Goal: Task Accomplishment & Management: Complete application form

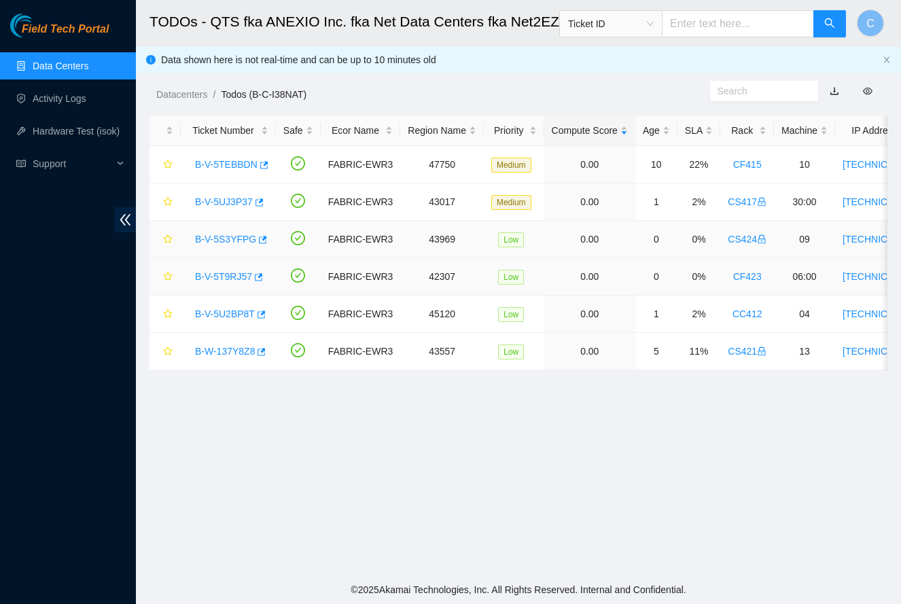
scroll to position [154, 0]
click at [238, 209] on div "B-V-5UJ3P37" at bounding box center [228, 202] width 80 height 22
click at [236, 203] on link "B-V-5UJ3P37" at bounding box center [224, 201] width 58 height 11
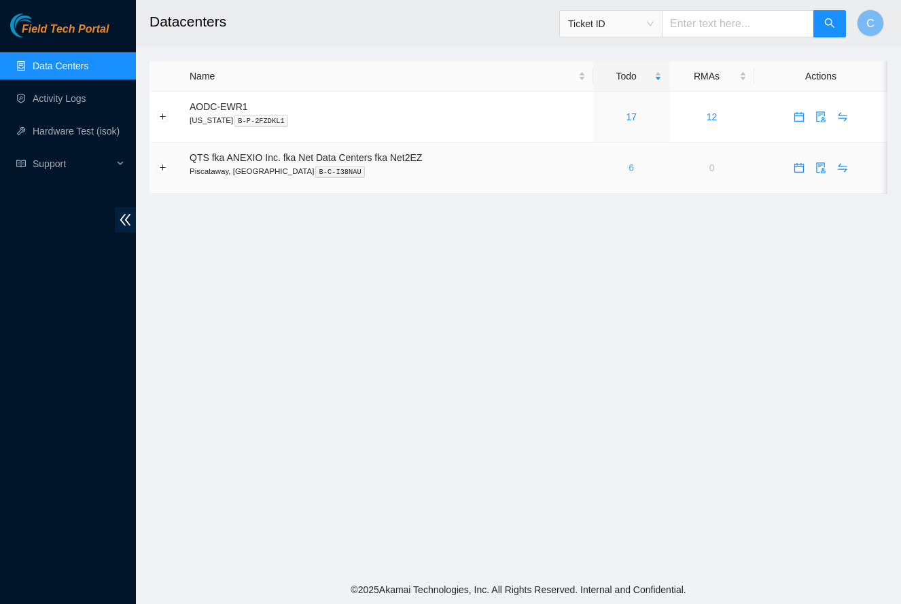
click at [634, 169] on link "6" at bounding box center [631, 167] width 5 height 11
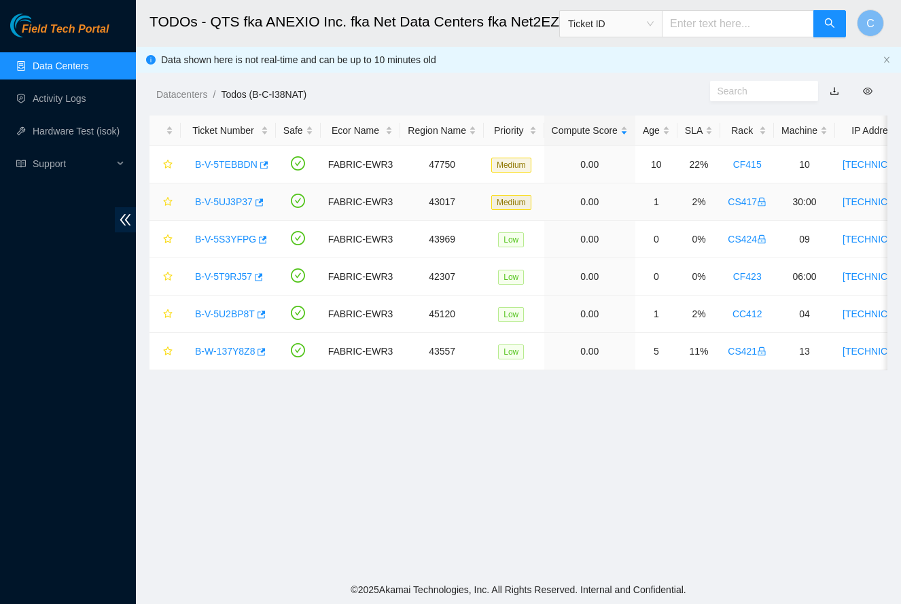
click at [236, 202] on link "B-V-5UJ3P37" at bounding box center [224, 201] width 58 height 11
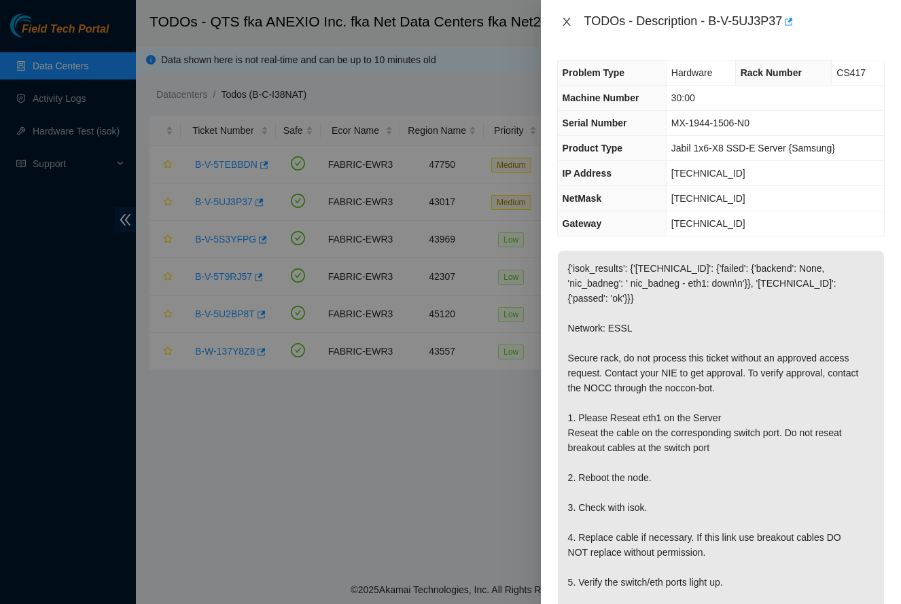
click at [568, 22] on icon "close" at bounding box center [566, 21] width 11 height 11
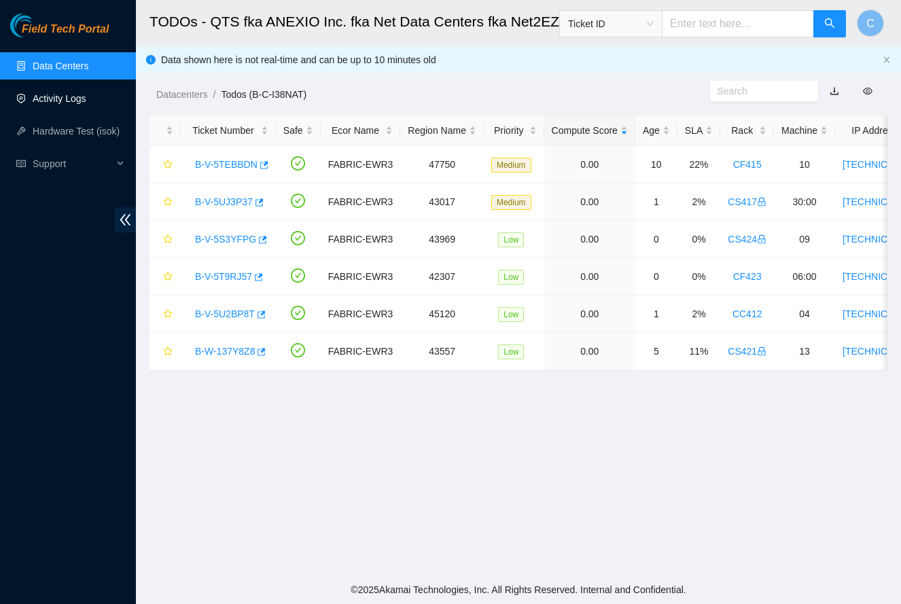
click at [80, 99] on link "Activity Logs" at bounding box center [60, 98] width 54 height 11
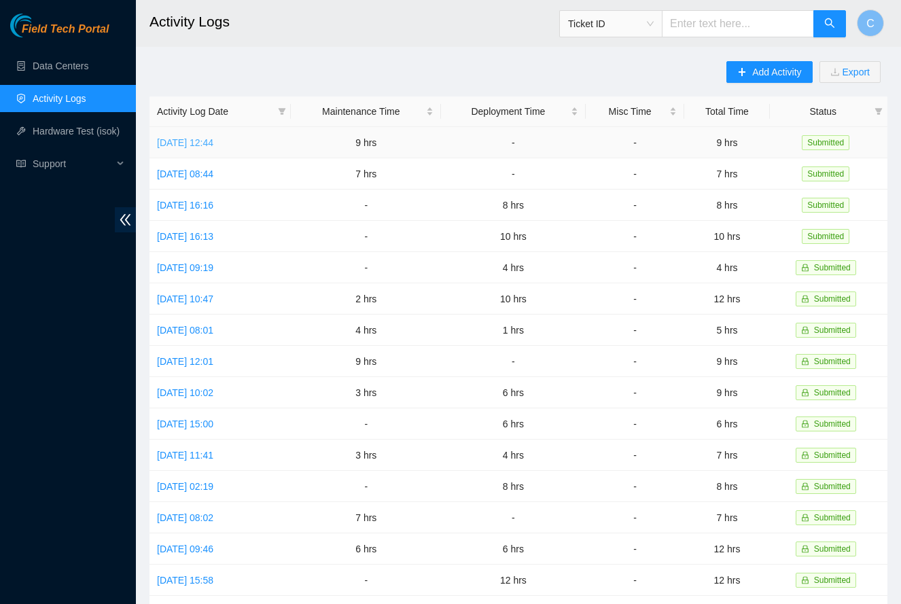
click at [213, 144] on link "Thu, 21 Aug 2025 12:44" at bounding box center [185, 142] width 56 height 11
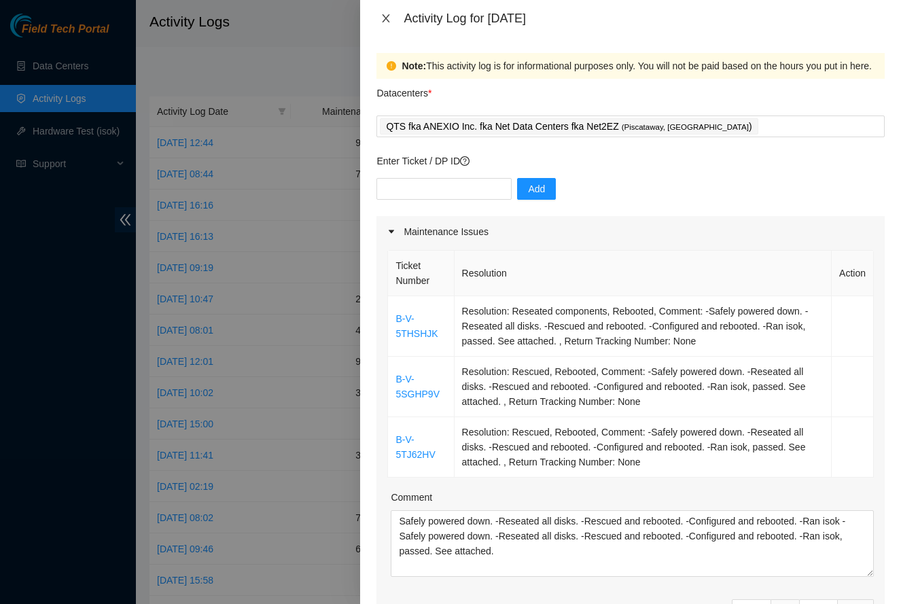
click at [383, 15] on icon "close" at bounding box center [386, 18] width 11 height 11
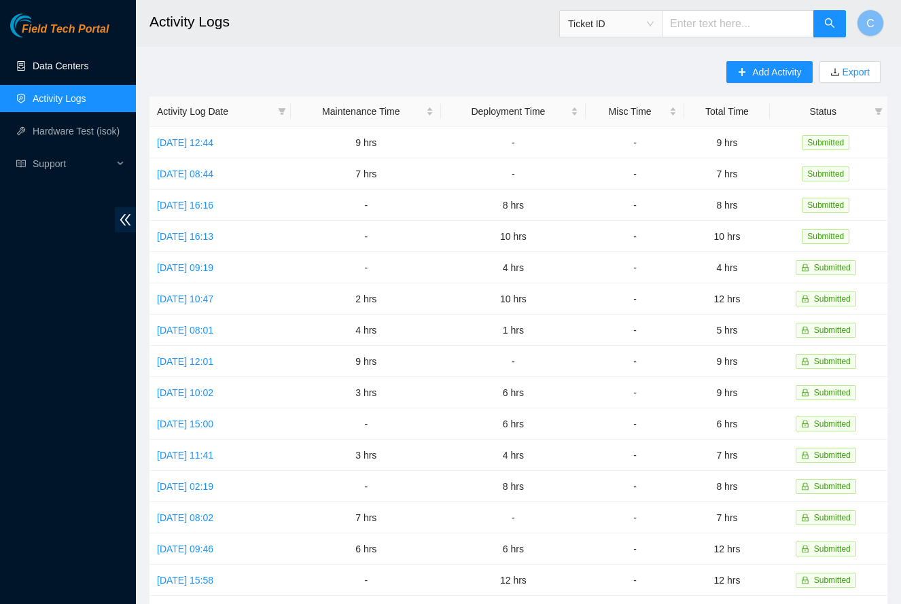
click at [88, 71] on link "Data Centers" at bounding box center [61, 65] width 56 height 11
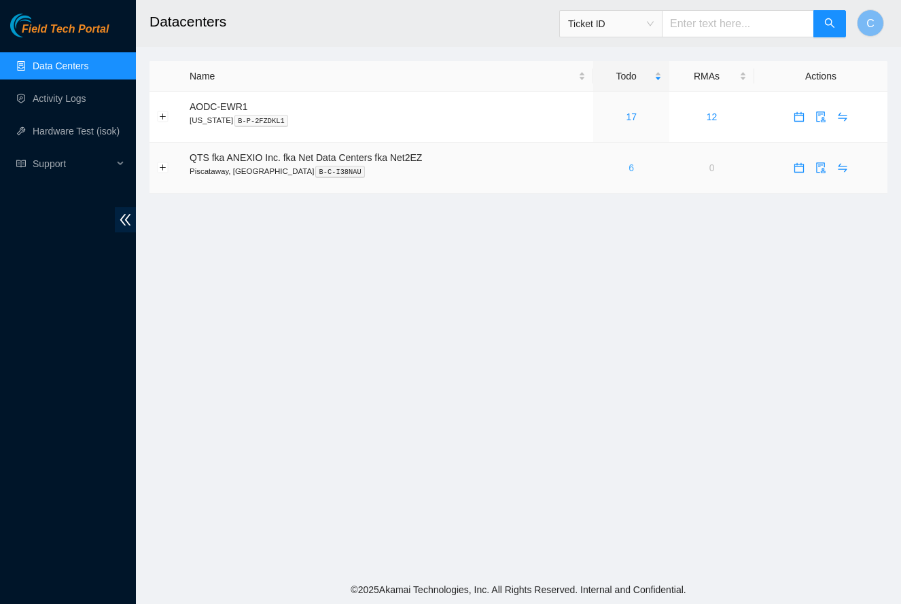
click at [633, 169] on link "6" at bounding box center [631, 167] width 5 height 11
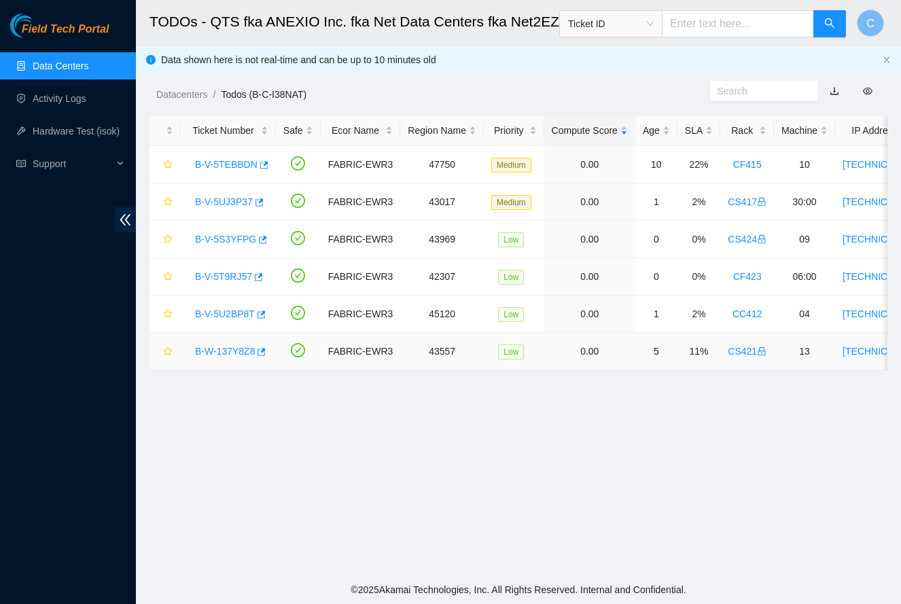
click at [236, 350] on link "B-W-137Y8Z8" at bounding box center [225, 351] width 60 height 11
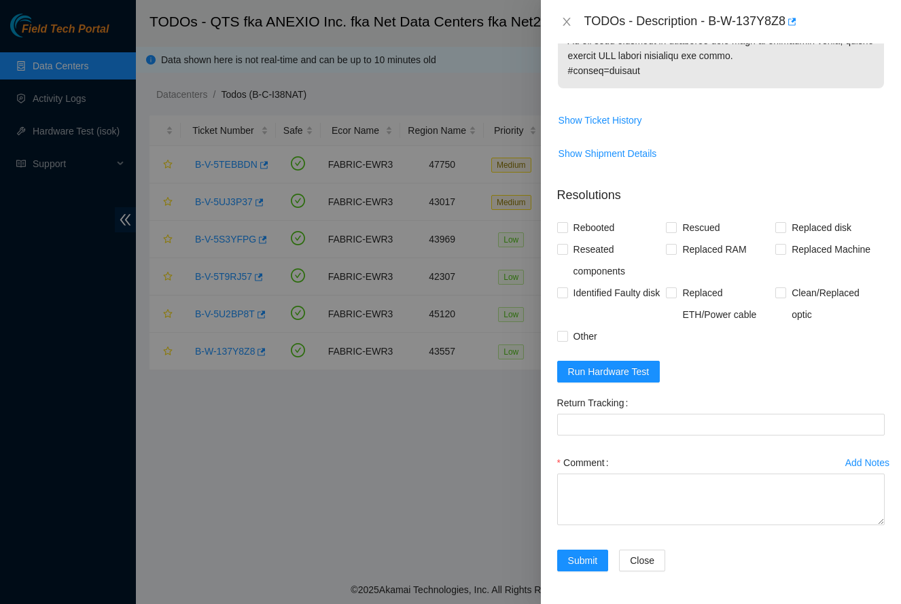
scroll to position [1045, 0]
click at [599, 485] on textarea "Comment" at bounding box center [721, 500] width 328 height 52
paste textarea "-Safely powered down machine. -Removed machine s/n: MX-2134-0398. -Replaced wit…"
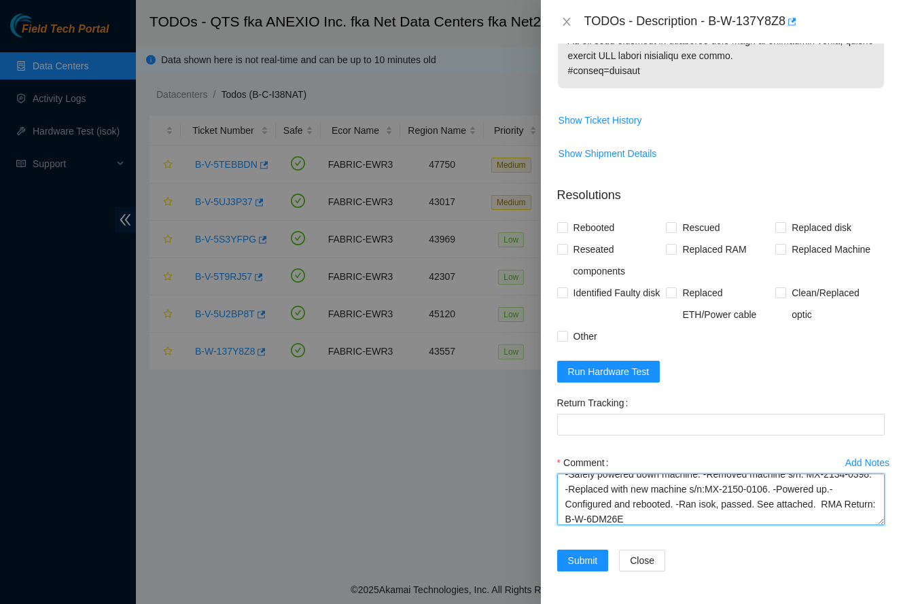
scroll to position [0, 0]
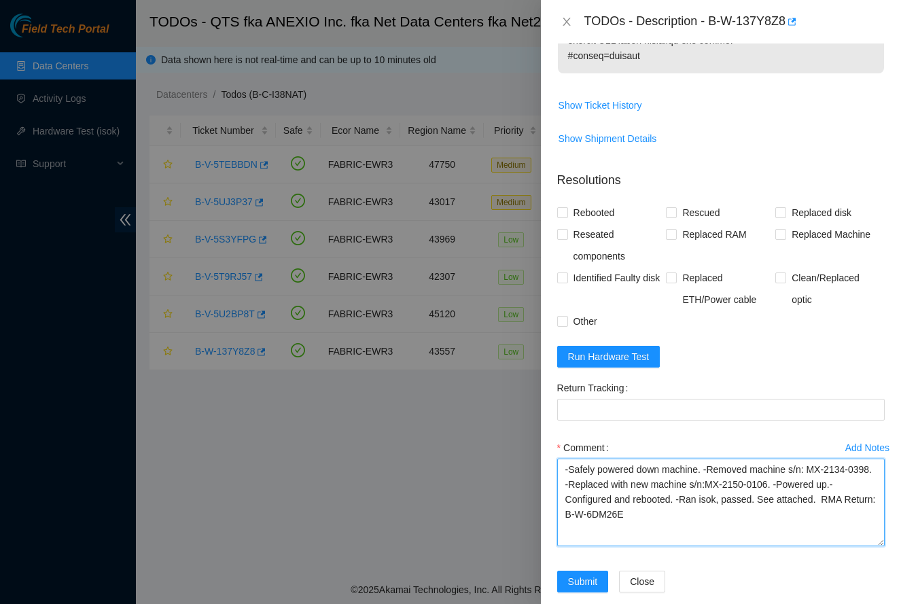
click at [824, 546] on textarea "-Safely powered down machine. -Removed machine s/n: MX-2134-0398. -Replaced wit…" at bounding box center [721, 503] width 328 height 88
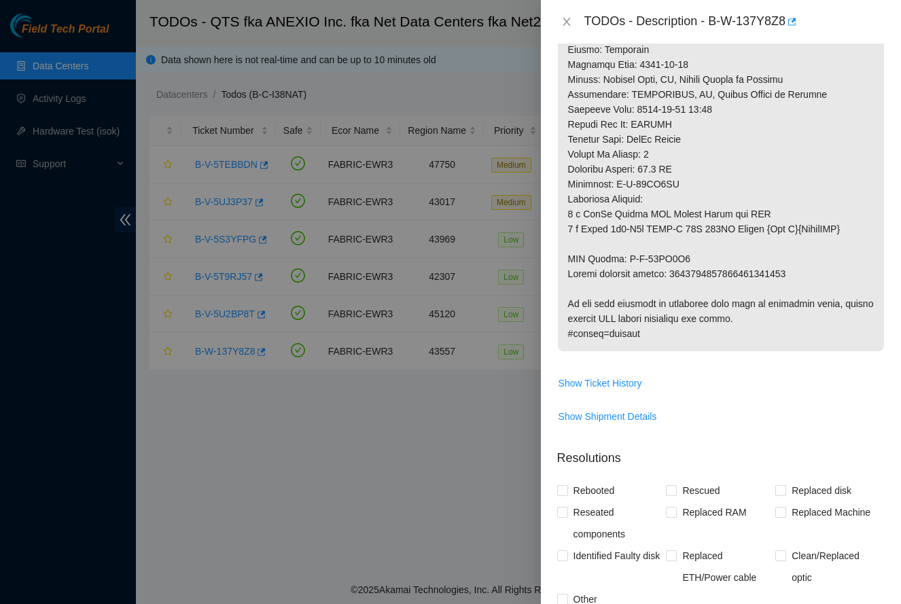
scroll to position [699, 0]
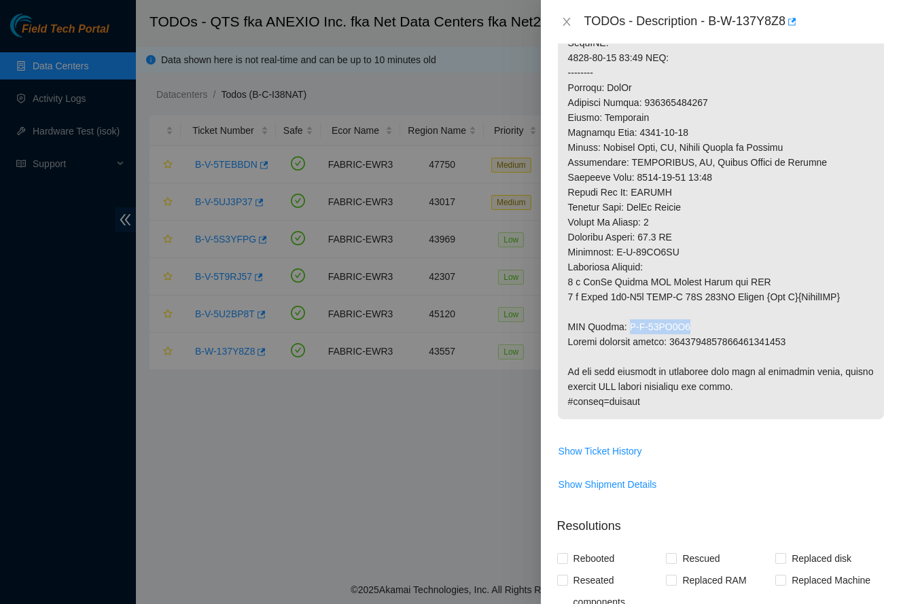
drag, startPoint x: 628, startPoint y: 339, endPoint x: 688, endPoint y: 338, distance: 60.5
click at [688, 338] on p at bounding box center [721, 13] width 326 height 813
copy p "B-W-13LJ9C8"
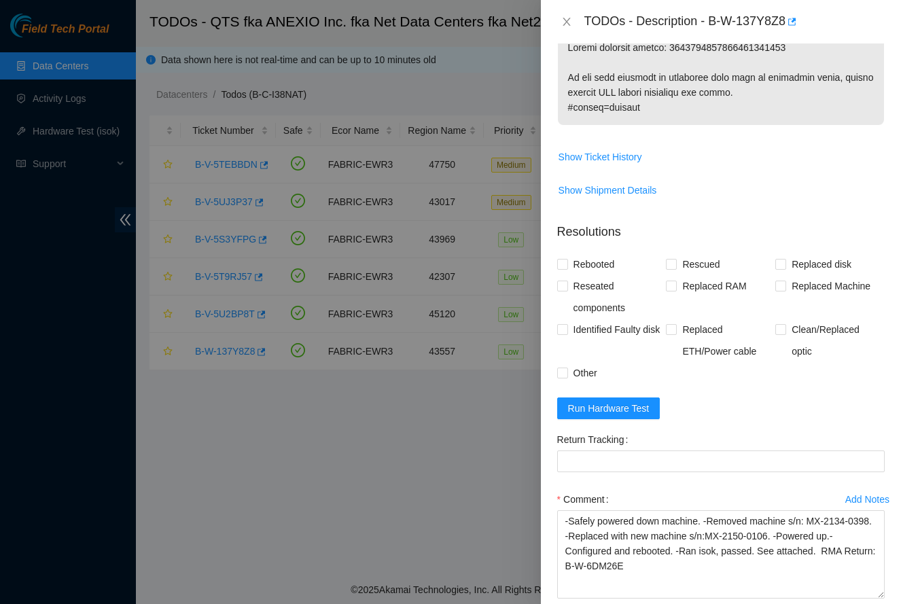
scroll to position [1082, 0]
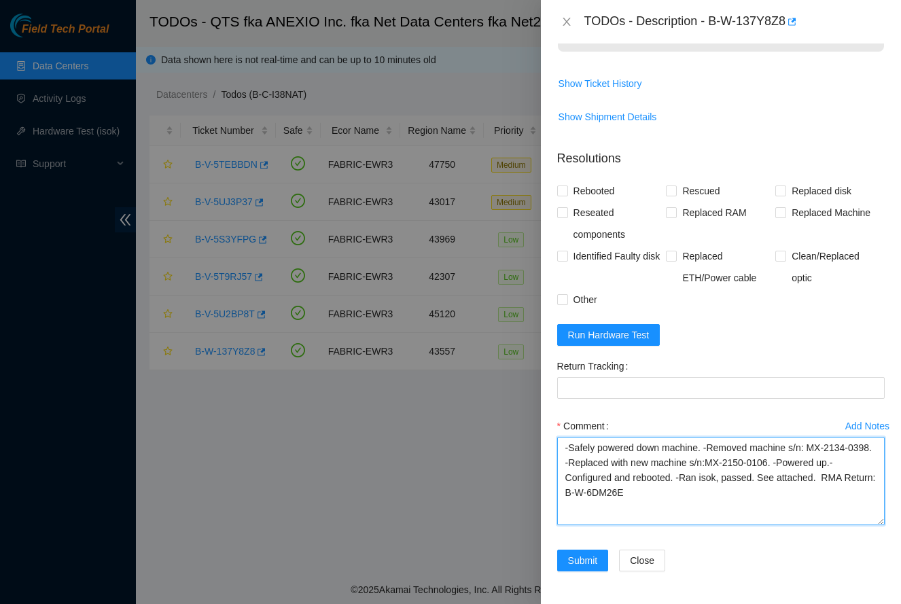
drag, startPoint x: 600, startPoint y: 492, endPoint x: 609, endPoint y: 499, distance: 11.1
click at [609, 499] on textarea "-Safely powered down machine. -Removed machine s/n: MX-2134-0398. -Replaced wit…" at bounding box center [721, 481] width 328 height 88
paste textarea "13LJ9C8"
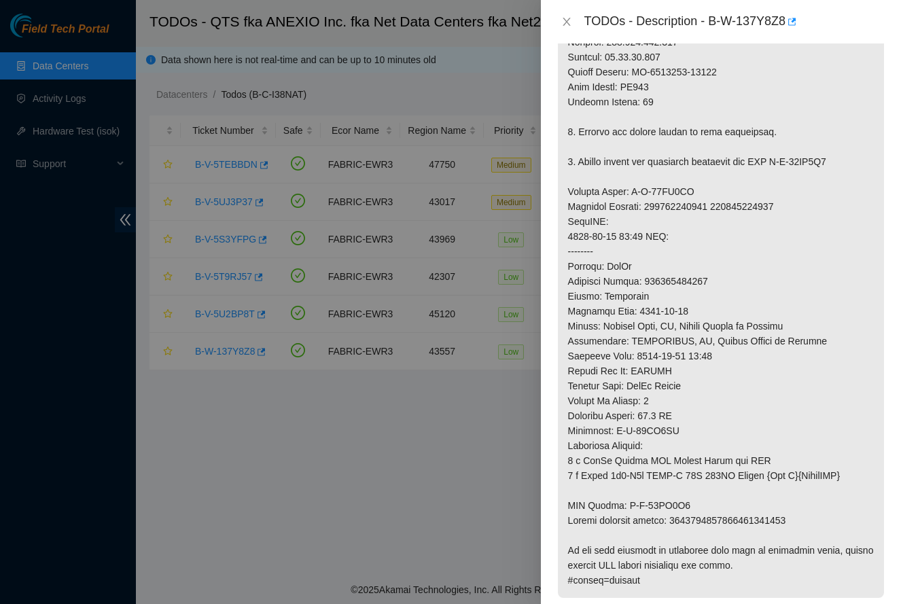
scroll to position [527, 0]
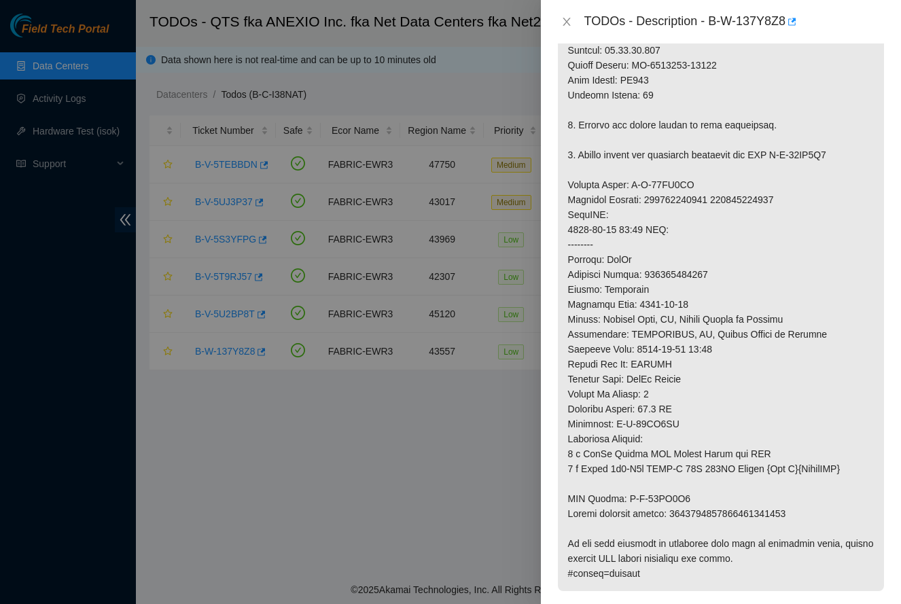
type textarea "-Safely powered down machine. -Removed machine s/n: MX-2134-0398. -Replaced wit…"
click at [766, 529] on p at bounding box center [721, 184] width 326 height 813
copy p "9612018969028700237308"
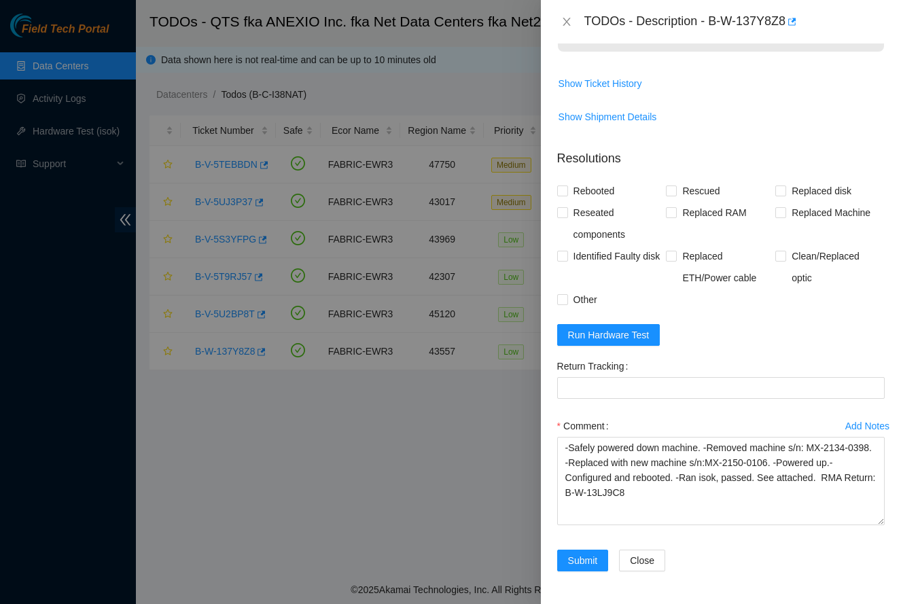
scroll to position [1082, 0]
click at [728, 402] on div "Return Tracking" at bounding box center [721, 385] width 338 height 60
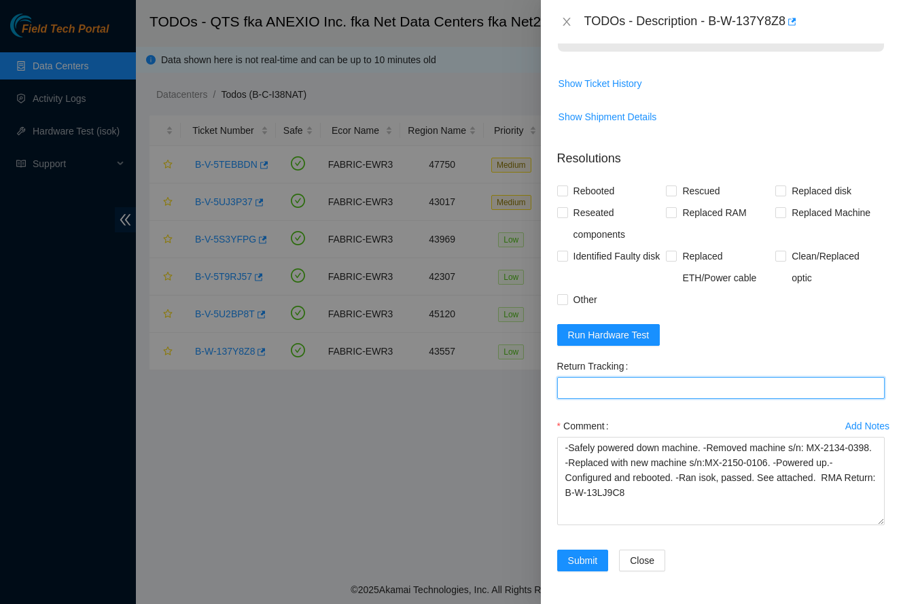
click at [728, 389] on Tracking "Return Tracking" at bounding box center [721, 388] width 328 height 22
paste Tracking "9612018969028700237308"
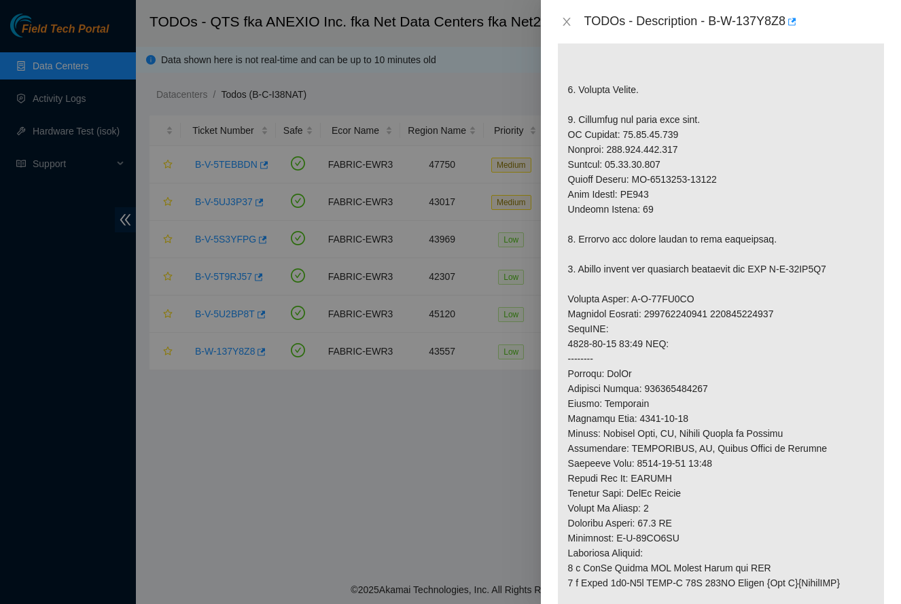
scroll to position [412, 0]
type Tracking "9612018969028700237308"
drag, startPoint x: 635, startPoint y: 194, endPoint x: 728, endPoint y: 200, distance: 93.3
click at [728, 200] on p at bounding box center [721, 300] width 326 height 813
copy p "CT-4201015-00150"
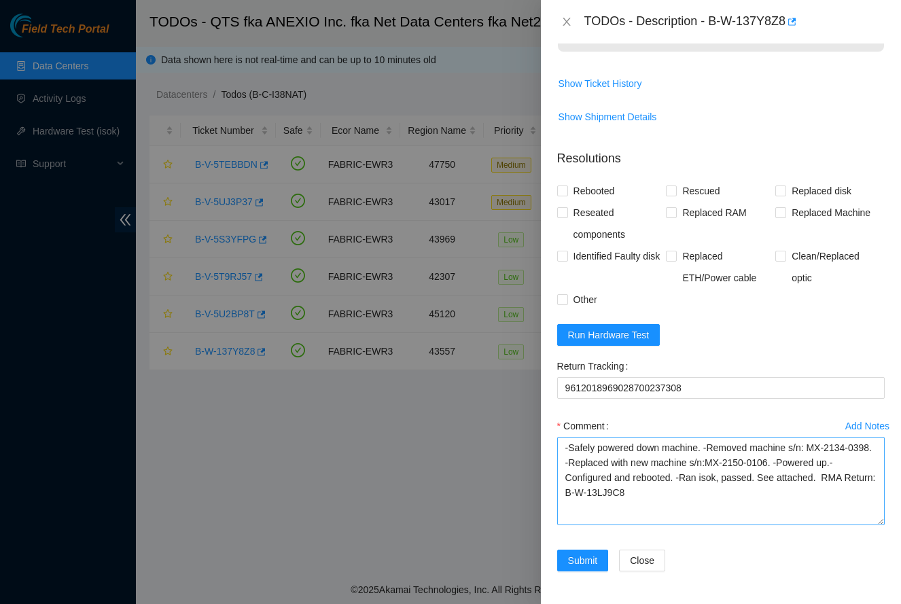
scroll to position [1082, 0]
drag, startPoint x: 741, startPoint y: 462, endPoint x: 806, endPoint y: 459, distance: 64.6
click at [806, 459] on textarea "-Safely powered down machine. -Removed machine s/n: MX-2134-0398. -Replaced wit…" at bounding box center [721, 481] width 328 height 88
paste textarea "CT-4201015-00150"
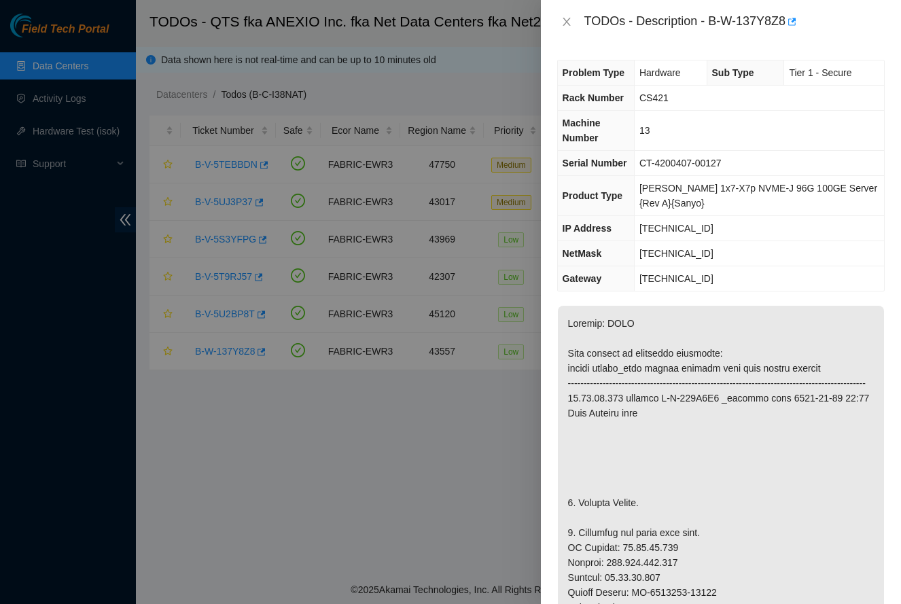
scroll to position [0, 0]
drag, startPoint x: 646, startPoint y: 160, endPoint x: 752, endPoint y: 165, distance: 106.1
click at [752, 165] on td "CT-4200407-00127" at bounding box center [759, 163] width 250 height 25
copy span "CT-4200407-00127"
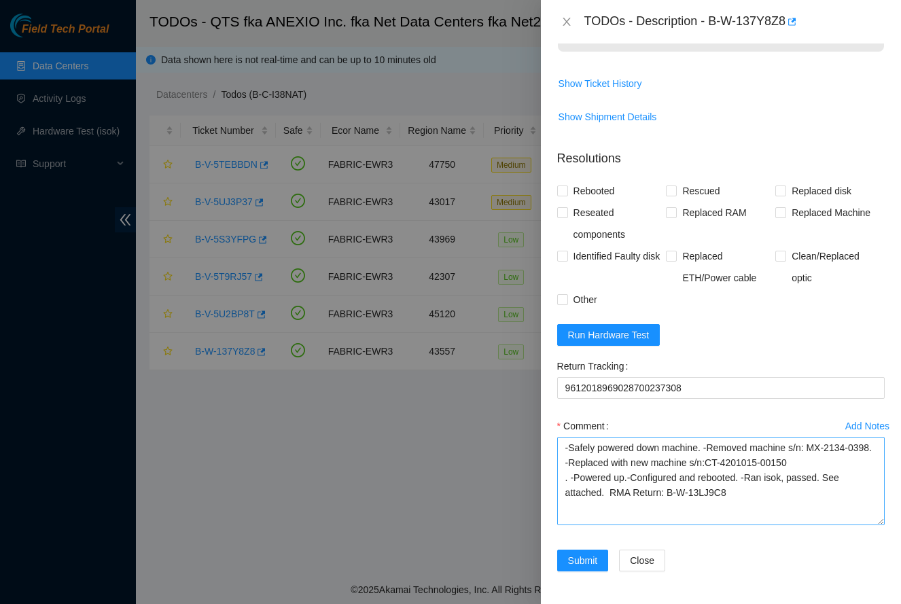
scroll to position [1082, 0]
drag, startPoint x: 812, startPoint y: 448, endPoint x: 590, endPoint y: 463, distance: 222.0
click at [590, 463] on textarea "-Safely powered down machine. -Removed machine s/n: MX-2134-0398. -Replaced wit…" at bounding box center [721, 481] width 328 height 88
paste textarea "CT-4200407-00127"
type textarea "-Safely powered down machine. -Removed machine s/n:CT-4200407-00127. -Replaced …"
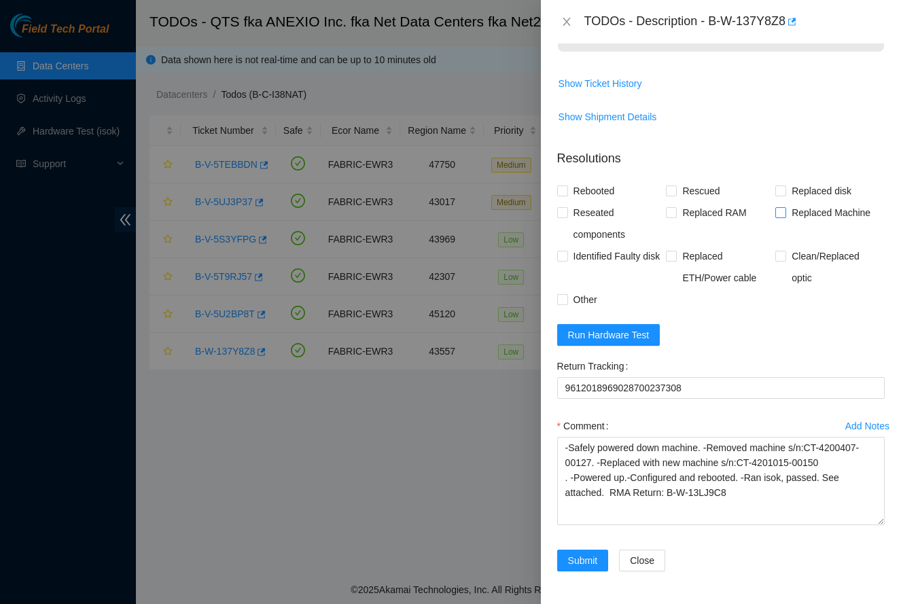
click at [794, 211] on span "Replaced Machine" at bounding box center [831, 213] width 90 height 22
click at [785, 211] on input "Replaced Machine" at bounding box center [780, 212] width 10 height 10
click at [794, 211] on span "Replaced Machine" at bounding box center [831, 213] width 90 height 22
click at [785, 211] on input "Replaced Machine" at bounding box center [780, 212] width 10 height 10
click at [781, 209] on input "Replaced Machine" at bounding box center [780, 212] width 10 height 10
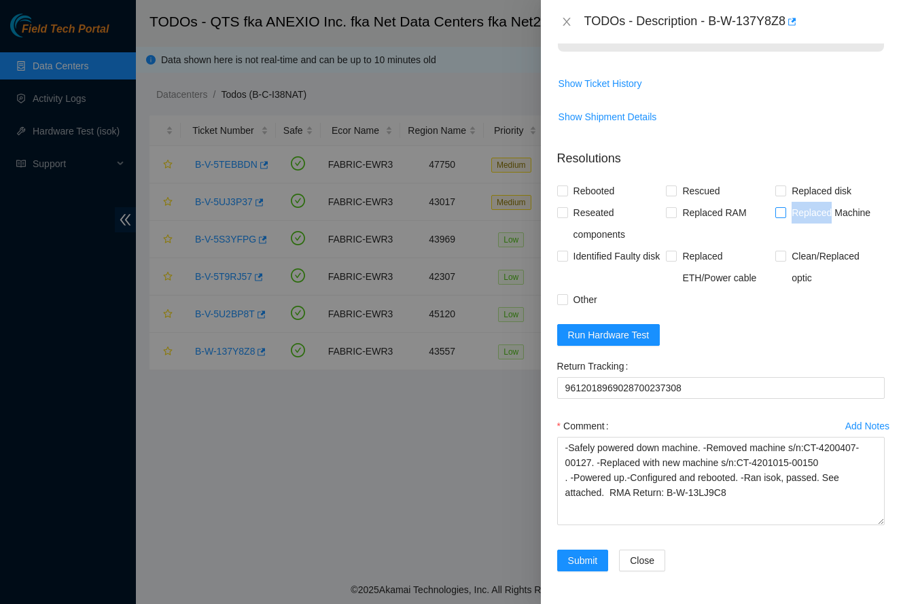
checkbox input "true"
click at [591, 340] on span "Run Hardware Test" at bounding box center [609, 335] width 82 height 15
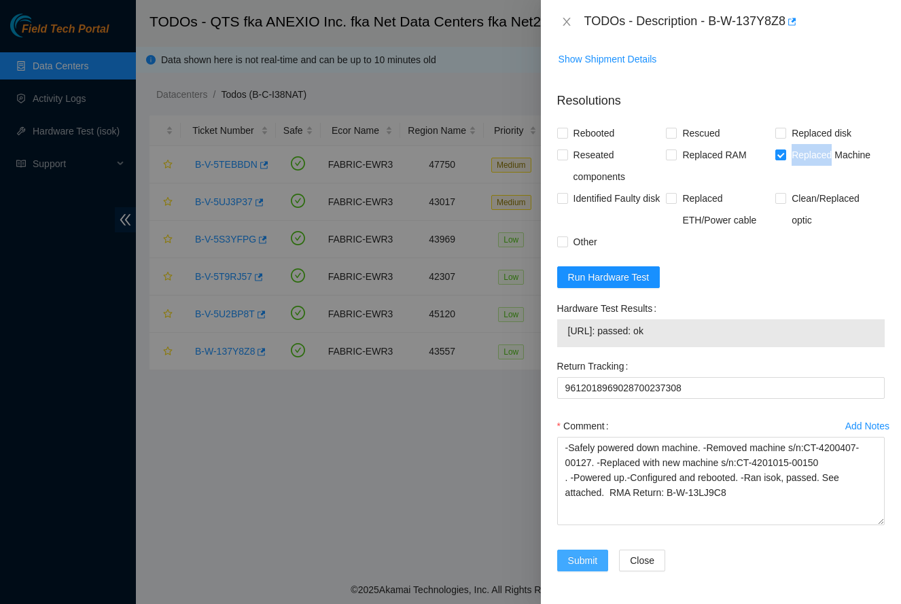
scroll to position [1140, 0]
click at [574, 558] on span "Submit" at bounding box center [583, 560] width 30 height 15
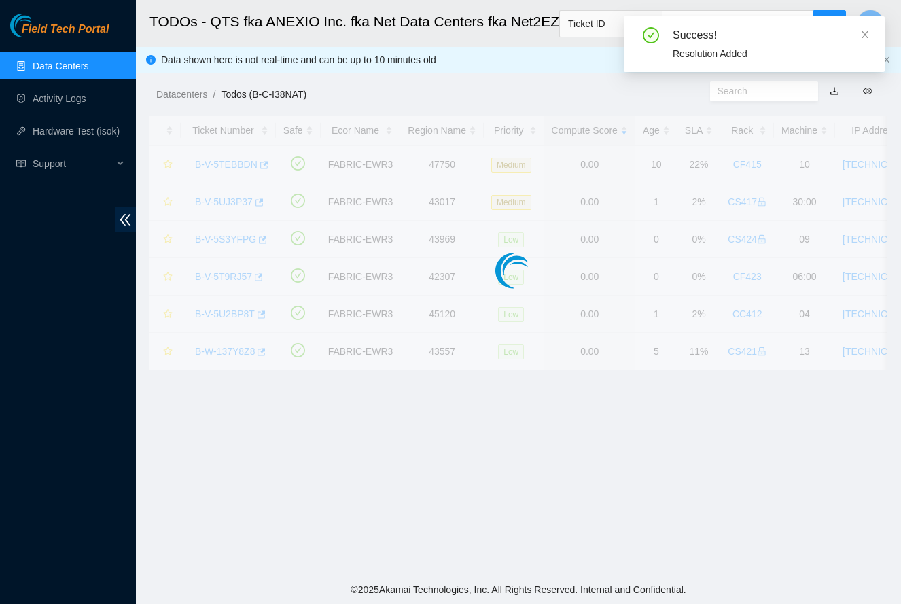
scroll to position [154, 0]
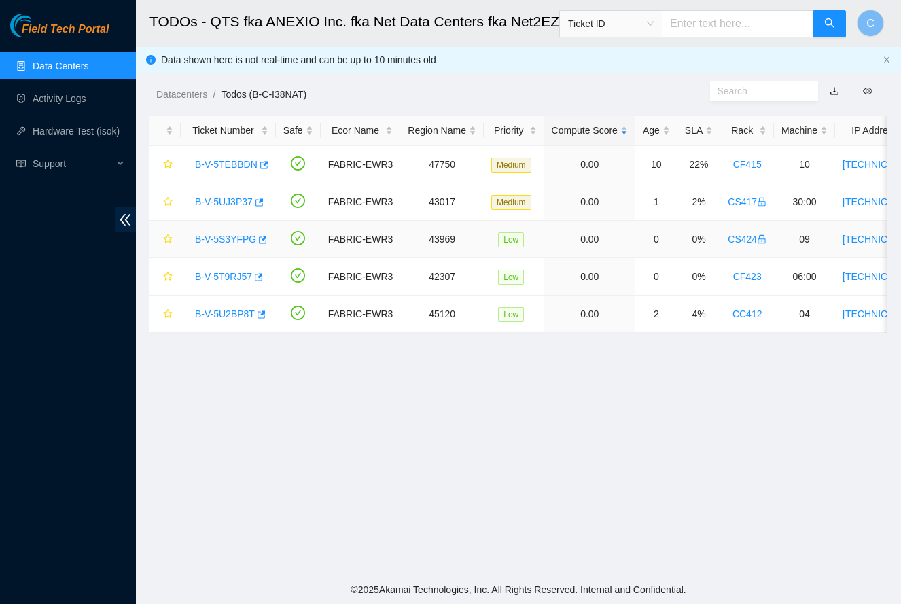
click at [224, 241] on link "B-V-5S3YFPG" at bounding box center [225, 239] width 61 height 11
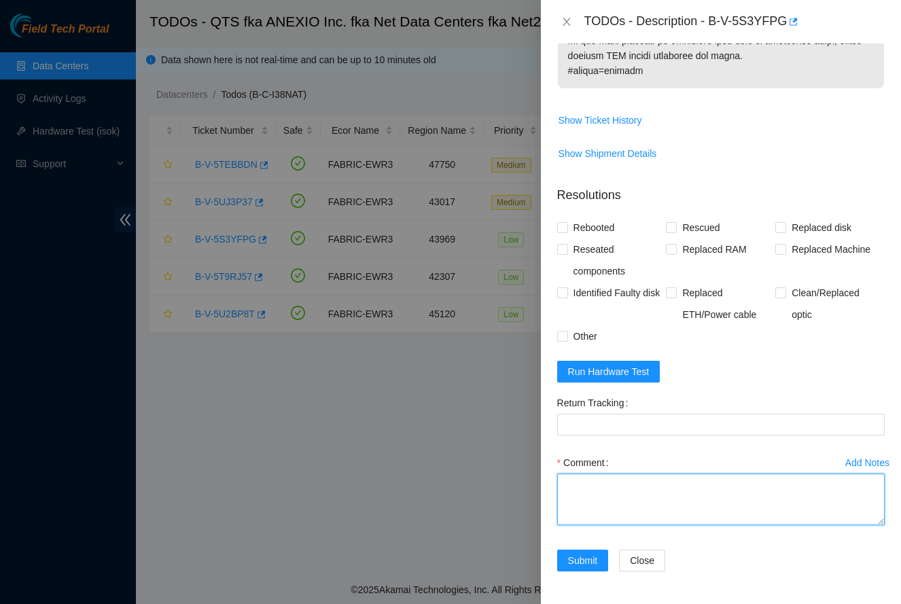
scroll to position [1045, 0]
click at [628, 495] on textarea "Comment" at bounding box center [721, 500] width 328 height 52
paste textarea "CT-4200407-00127"
type textarea "C"
paste textarea "-Safely powered down machine. -Removed machine s/n: MX-2134-0398. -Replaced wit…"
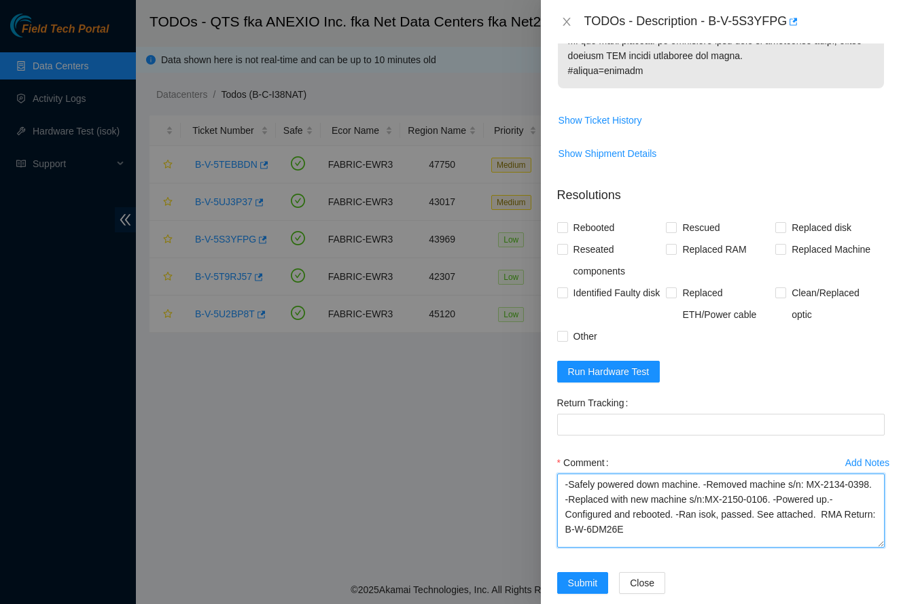
scroll to position [0, 0]
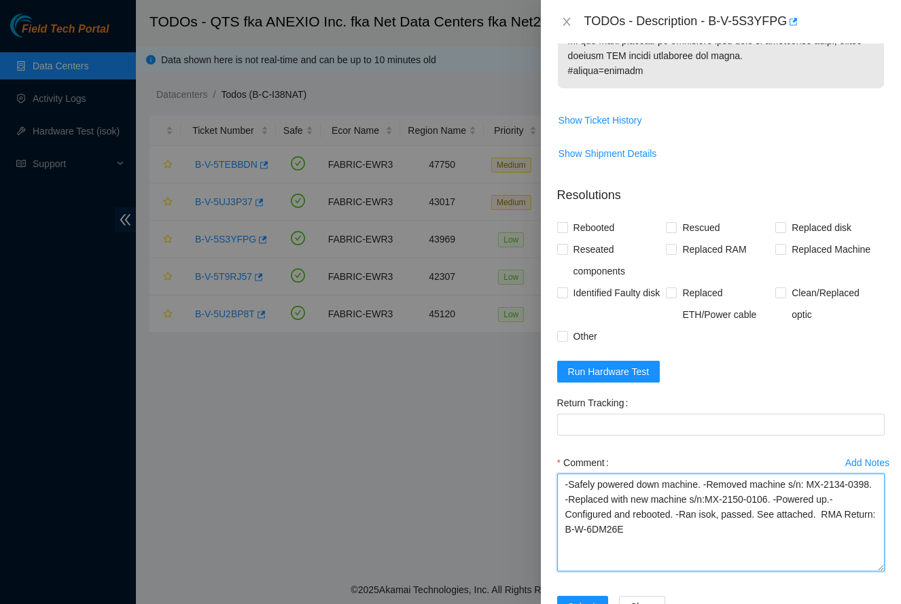
click at [811, 565] on textarea "-Safely powered down machine. -Removed machine s/n: MX-2134-0398. -Replaced wit…" at bounding box center [721, 523] width 328 height 98
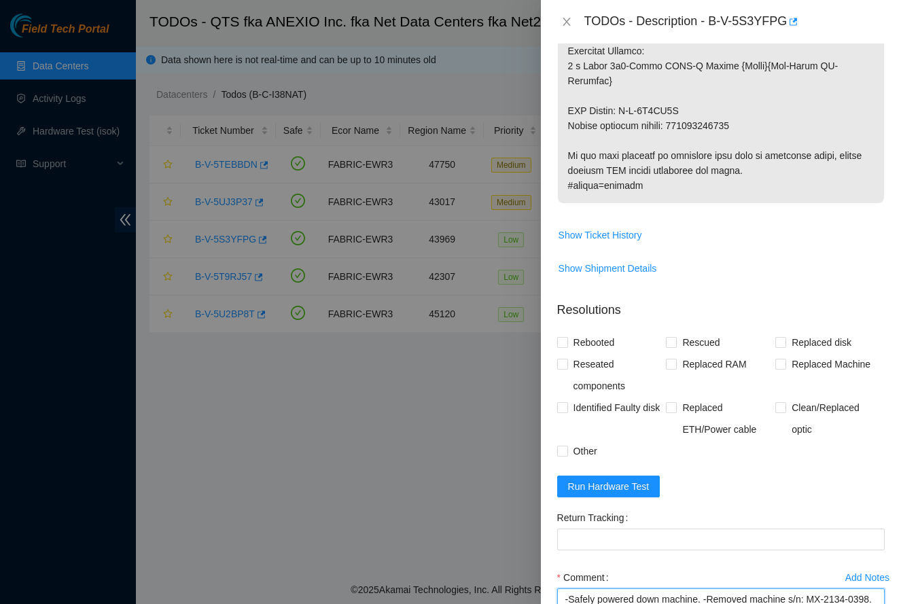
scroll to position [672, 0]
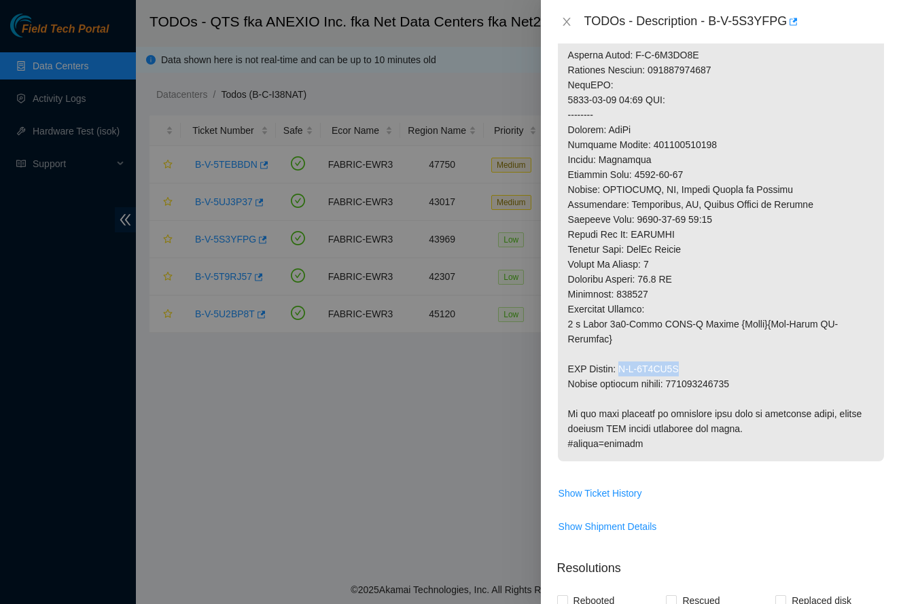
drag, startPoint x: 626, startPoint y: 368, endPoint x: 694, endPoint y: 363, distance: 68.2
click at [694, 363] on p at bounding box center [721, 48] width 326 height 828
copy p "B-V-5S4TT7Y"
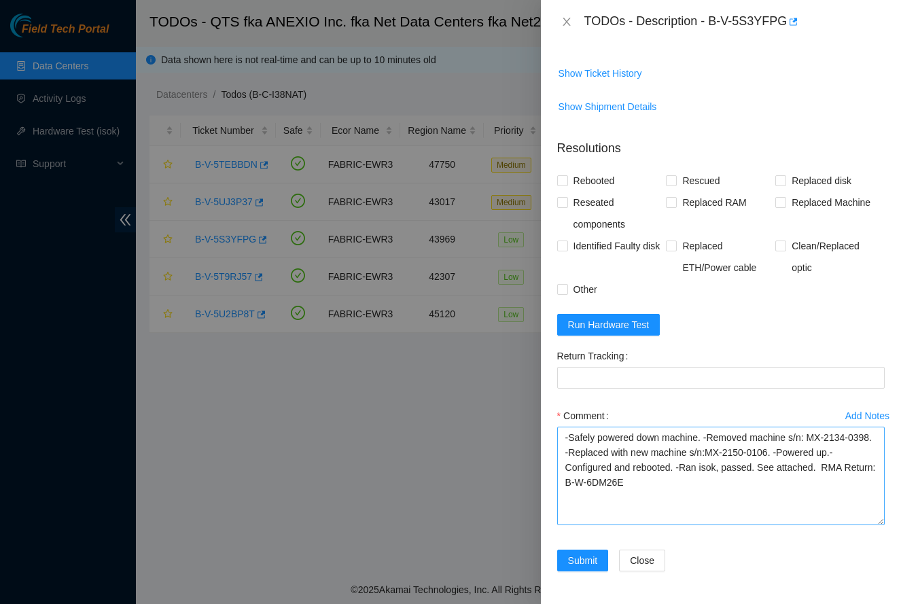
scroll to position [1092, 0]
drag, startPoint x: 603, startPoint y: 480, endPoint x: 603, endPoint y: 489, distance: 8.8
click at [603, 489] on textarea "-Safely powered down machine. -Removed machine s/n: MX-2134-0398. -Replaced wit…" at bounding box center [721, 476] width 328 height 99
drag, startPoint x: 601, startPoint y: 479, endPoint x: 604, endPoint y: 493, distance: 13.9
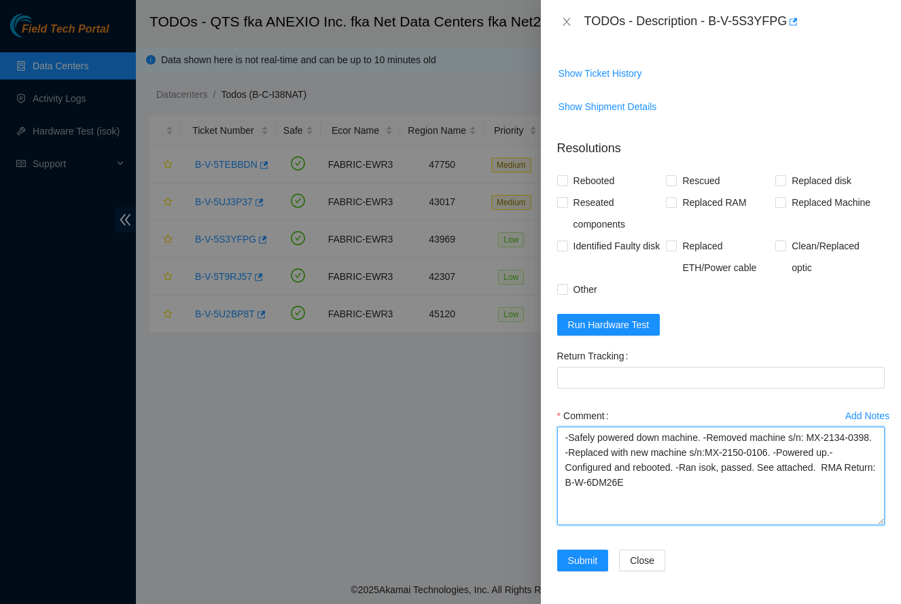
click at [604, 493] on textarea "-Safely powered down machine. -Removed machine s/n: MX-2134-0398. -Replaced wit…" at bounding box center [721, 476] width 328 height 99
paste textarea "V-5S4TT7Y"
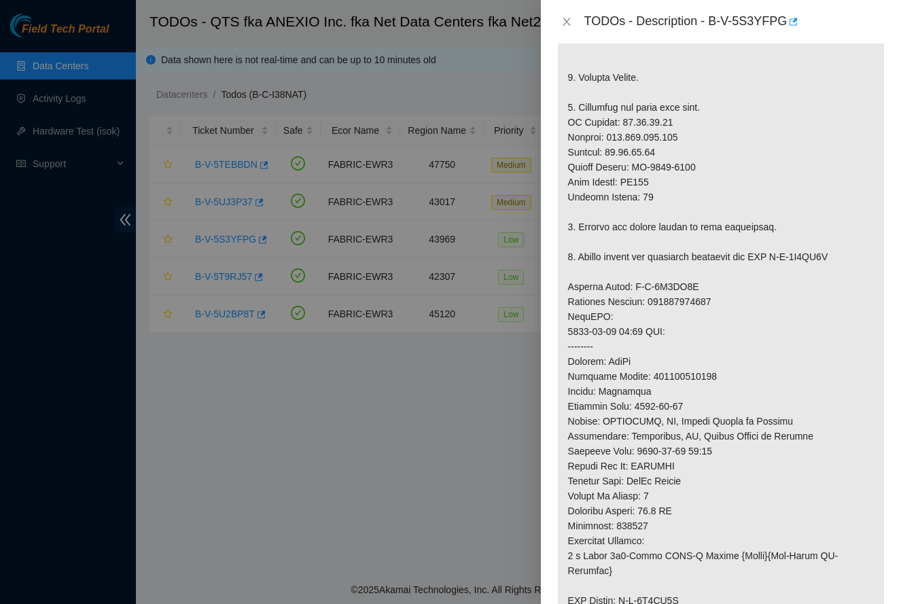
scroll to position [439, 0]
type textarea "-Safely powered down machine. -Removed machine s/n: MX-2134-0398. -Replaced wit…"
click at [676, 315] on p at bounding box center [721, 281] width 326 height 828
copy p "414739614823"
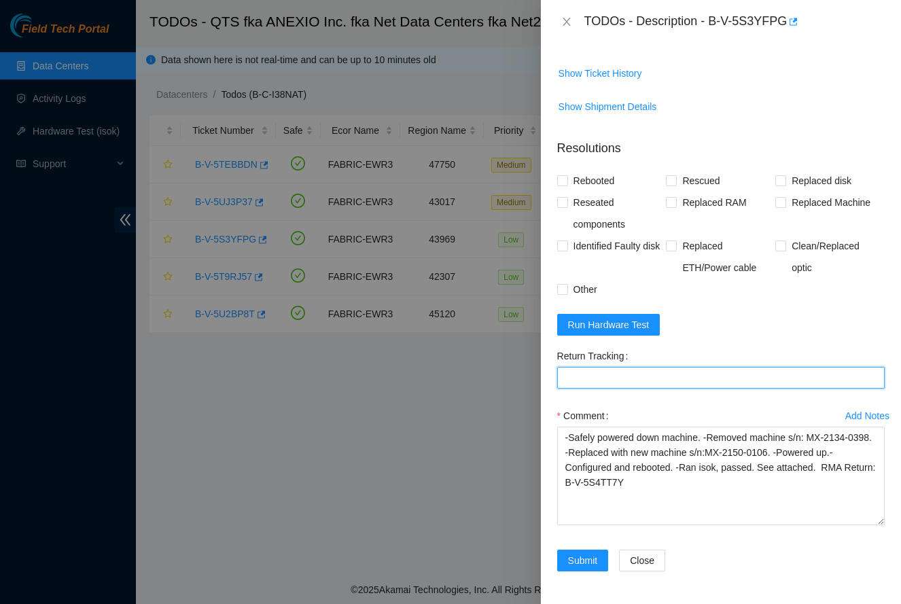
scroll to position [1092, 0]
click at [620, 385] on Tracking "Return Tracking" at bounding box center [721, 378] width 328 height 22
paste Tracking "414739614823"
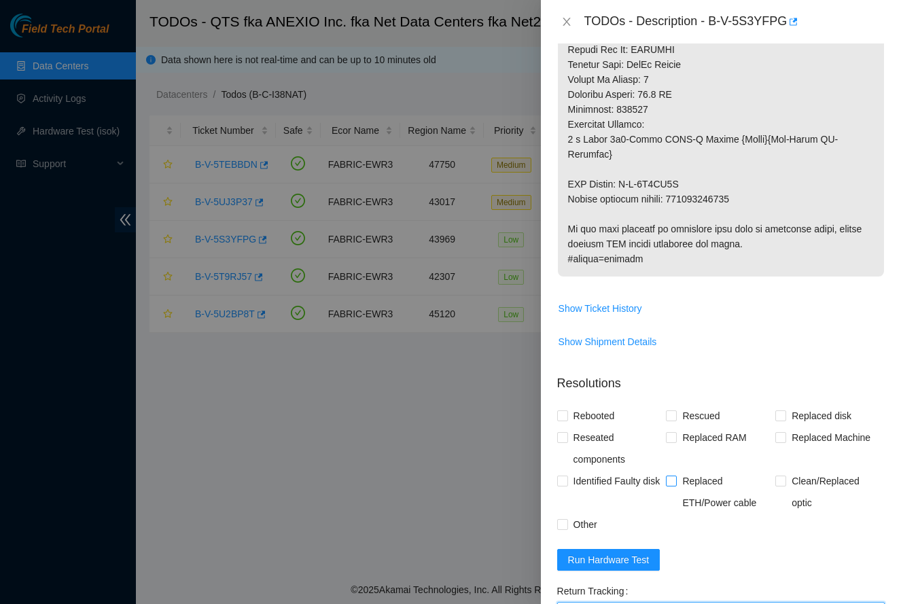
scroll to position [819, 0]
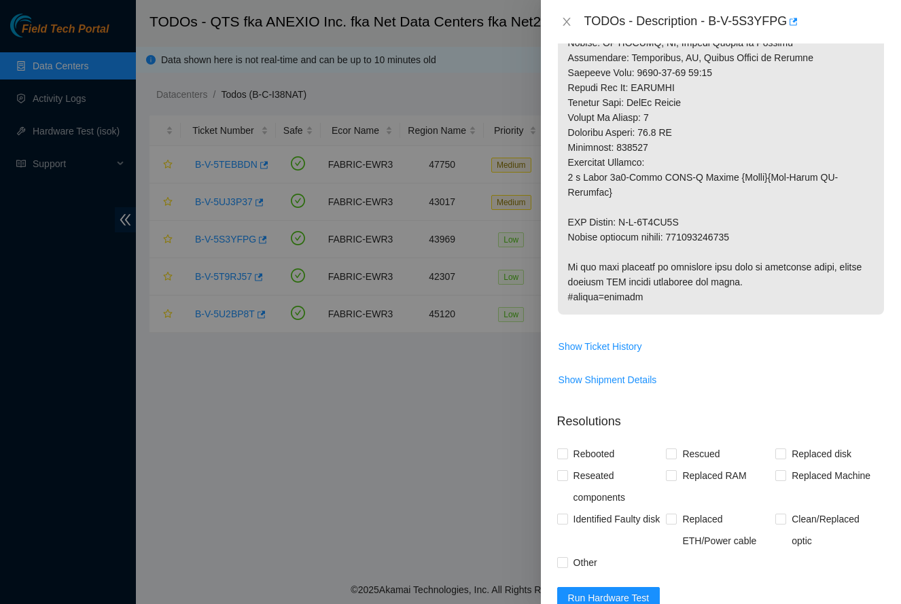
copy p "414739614834"
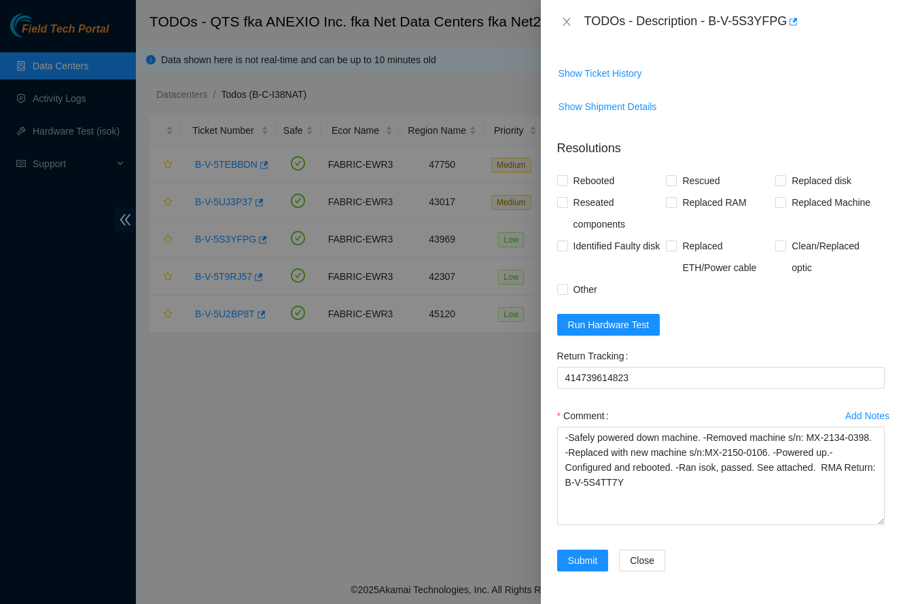
scroll to position [1092, 0]
click at [583, 380] on Tracking "414739614823" at bounding box center [721, 378] width 328 height 22
paste Tracking "34"
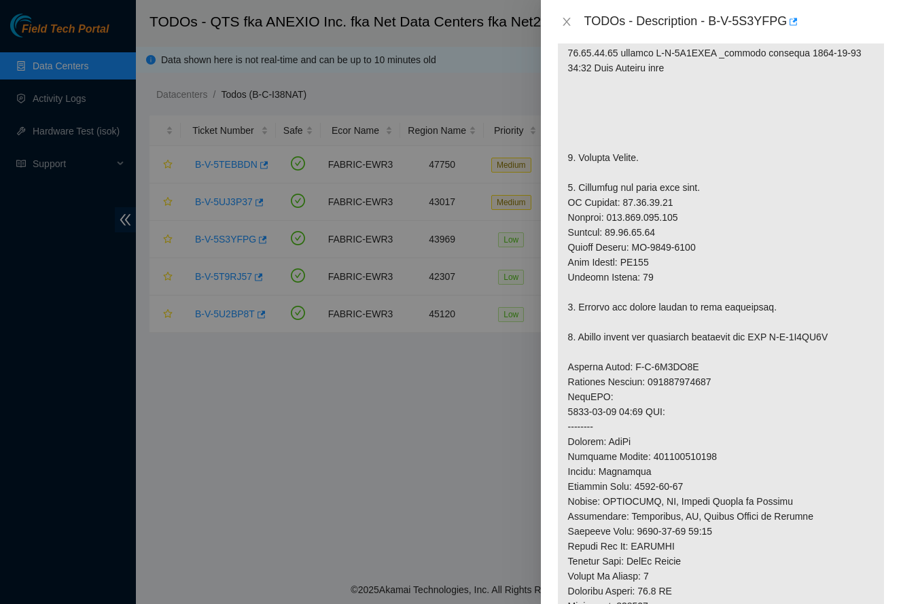
scroll to position [358, 0]
type Tracking "414739614834"
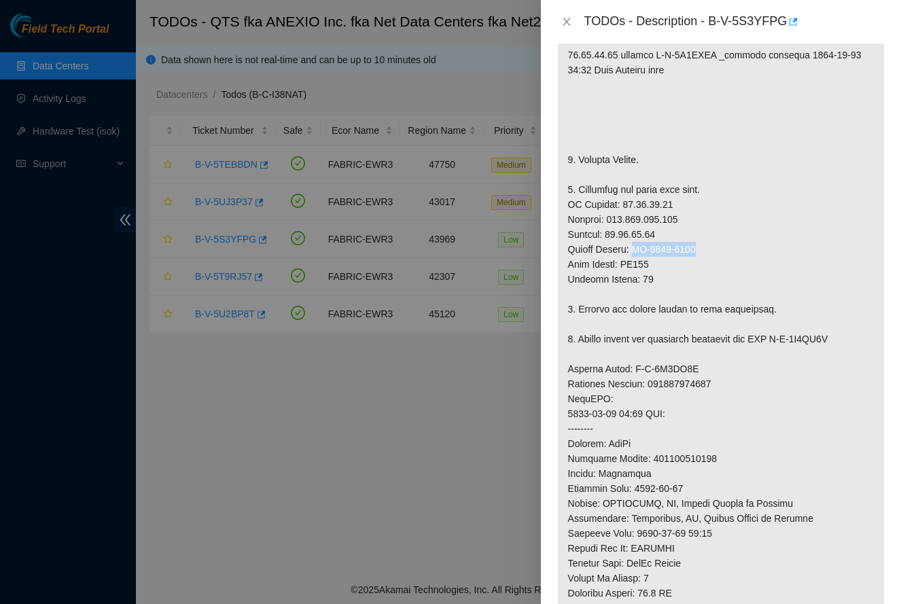
drag, startPoint x: 637, startPoint y: 261, endPoint x: 724, endPoint y: 263, distance: 87.0
click at [724, 263] on p at bounding box center [721, 362] width 326 height 828
copy p "MX-2134-0396"
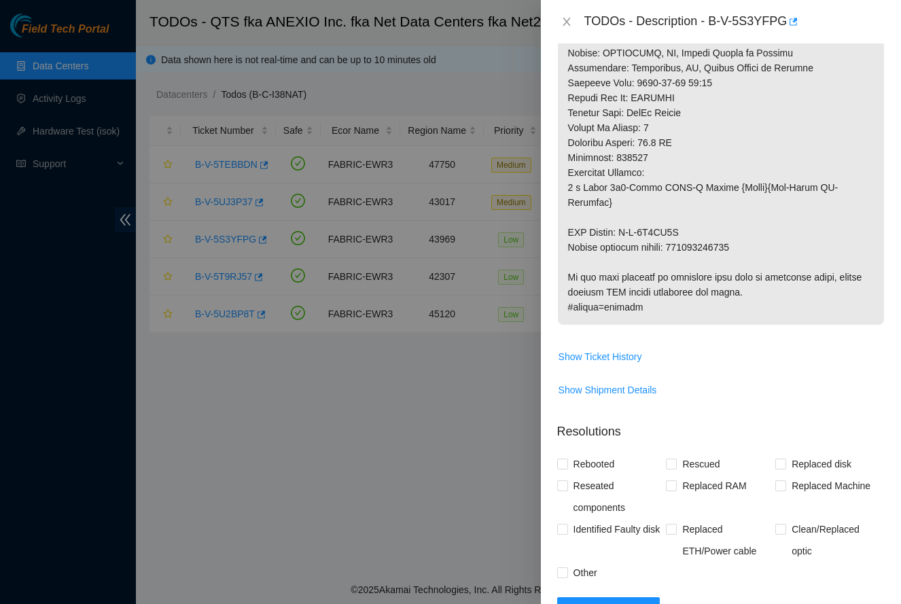
scroll to position [1092, 0]
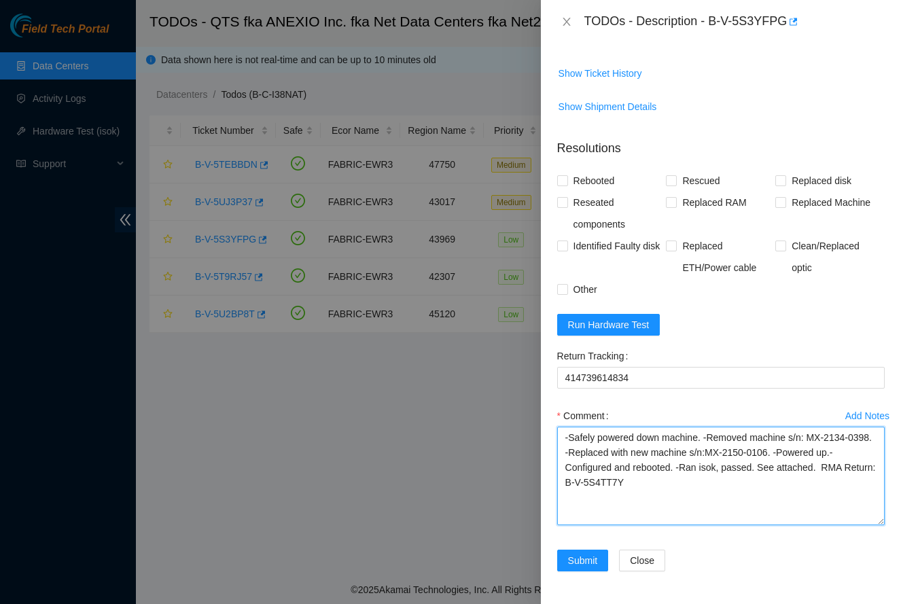
drag, startPoint x: 741, startPoint y: 448, endPoint x: 807, endPoint y: 449, distance: 65.9
click at [807, 449] on textarea "-Safely powered down machine. -Removed machine s/n: MX-2134-0398. -Replaced wit…" at bounding box center [721, 476] width 328 height 99
paste textarea "34-0396"
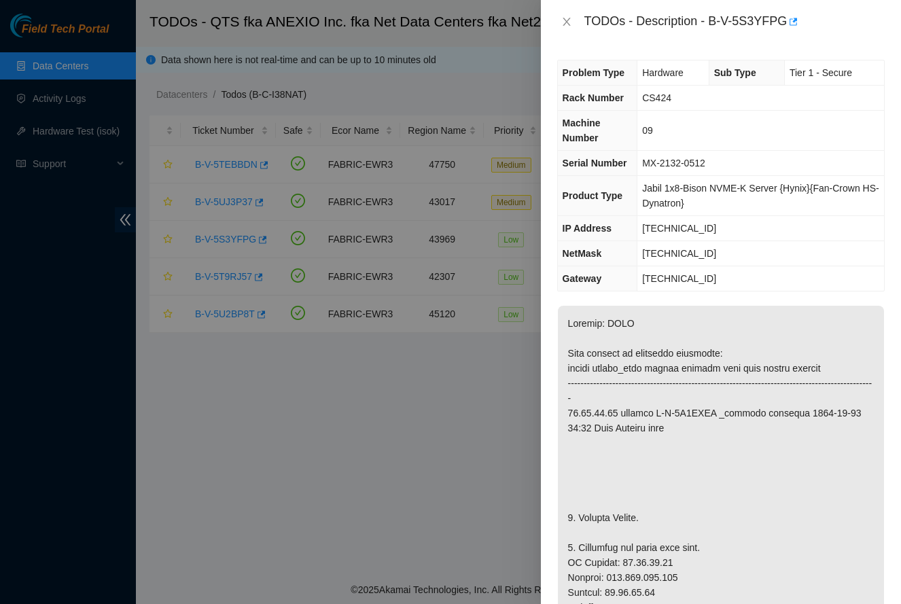
scroll to position [0, 0]
drag, startPoint x: 639, startPoint y: 169, endPoint x: 723, endPoint y: 173, distance: 84.4
click at [723, 173] on td "MX-2132-0512" at bounding box center [760, 163] width 247 height 25
copy span "MX-2132-0512"
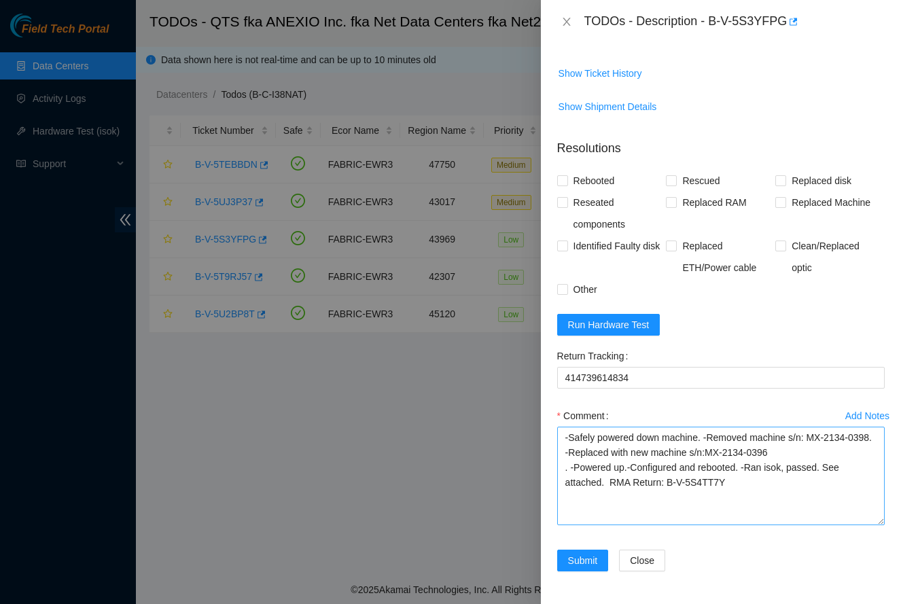
scroll to position [1092, 0]
drag, startPoint x: 815, startPoint y: 435, endPoint x: 586, endPoint y: 447, distance: 229.3
click at [586, 447] on textarea "-Safely powered down machine. -Removed machine s/n: MX-2134-0398. -Replaced wit…" at bounding box center [721, 476] width 328 height 99
paste textarea "2-0512"
click at [761, 495] on textarea "-Safely powered down machine. -Removed machine s/n: MX-2132-0512. -Replaced wit…" at bounding box center [721, 476] width 328 height 99
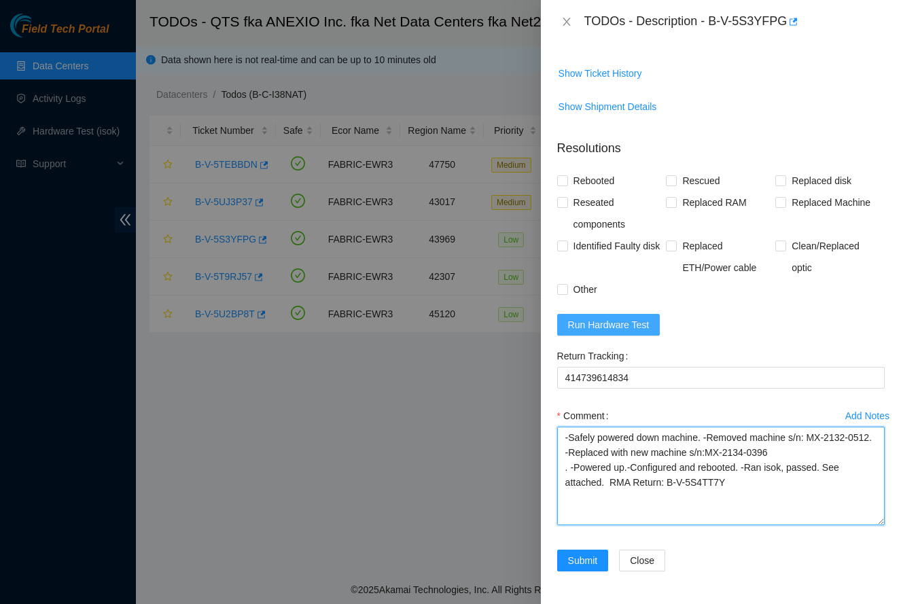
type textarea "-Safely powered down machine. -Removed machine s/n: MX-2132-0512. -Replaced wit…"
click at [620, 321] on span "Run Hardware Test" at bounding box center [609, 324] width 82 height 15
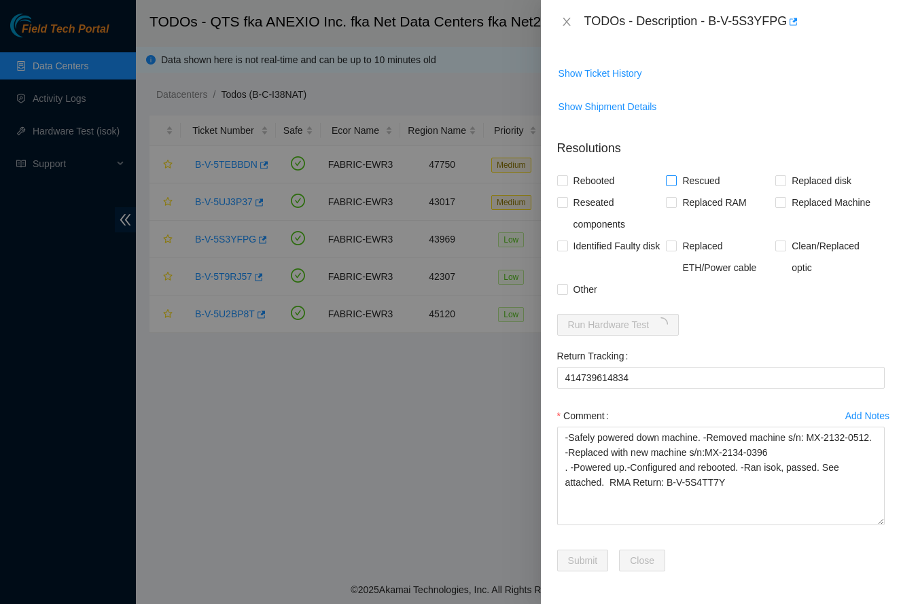
click at [705, 179] on span "Rescued" at bounding box center [701, 181] width 48 height 22
click at [675, 179] on input "Rescued" at bounding box center [671, 180] width 10 height 10
checkbox input "true"
click at [793, 180] on span "Replaced disk" at bounding box center [821, 181] width 71 height 22
click at [785, 180] on input "Replaced disk" at bounding box center [780, 180] width 10 height 10
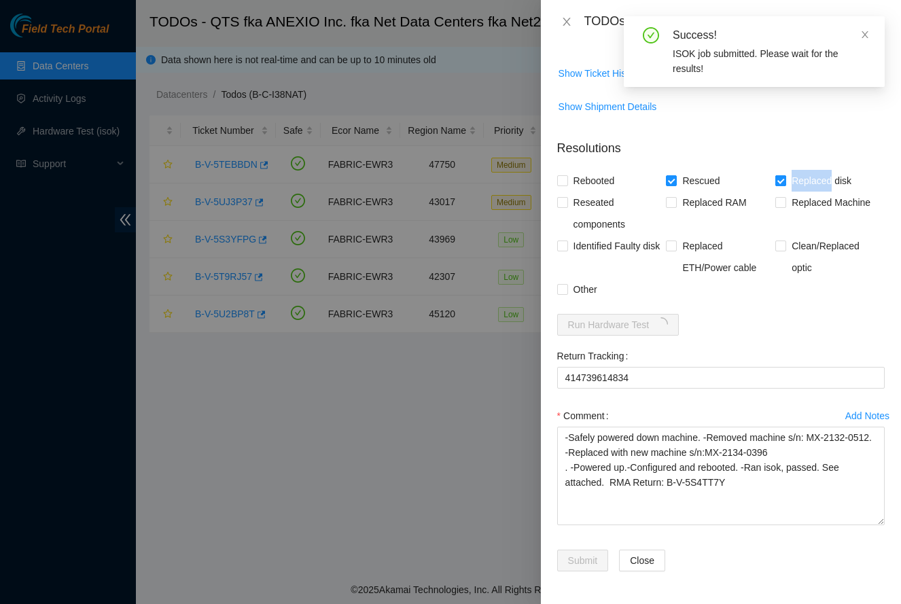
click at [793, 180] on span "Replaced disk" at bounding box center [821, 181] width 71 height 22
click at [785, 180] on input "Replaced disk" at bounding box center [780, 180] width 10 height 10
checkbox input "false"
click at [800, 205] on span "Replaced Machine" at bounding box center [831, 203] width 90 height 22
click at [785, 205] on input "Replaced Machine" at bounding box center [780, 202] width 10 height 10
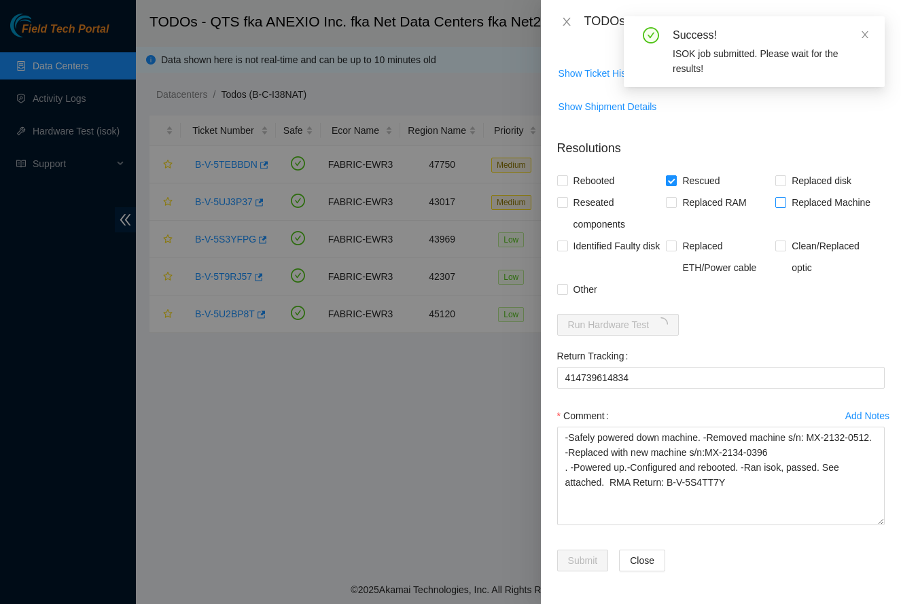
checkbox input "true"
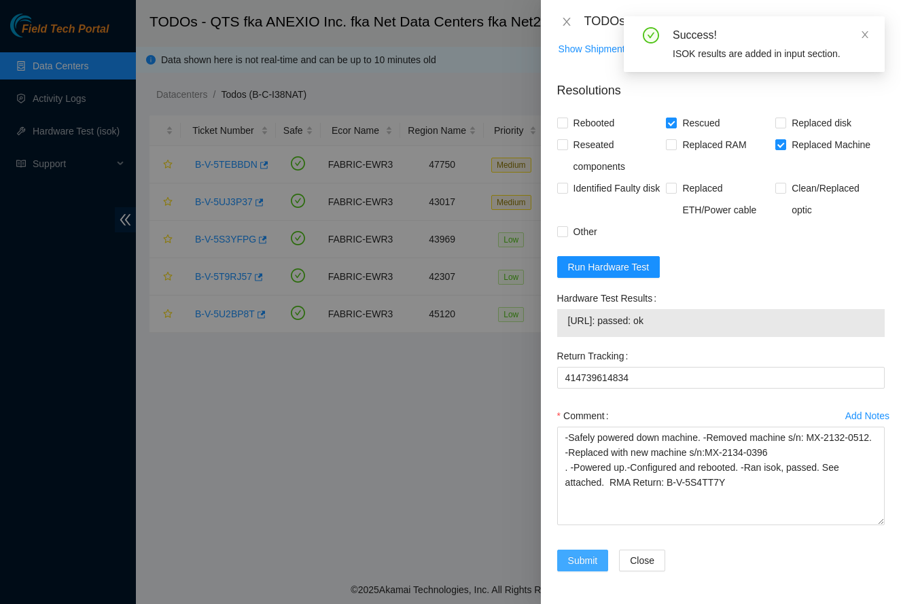
scroll to position [1150, 0]
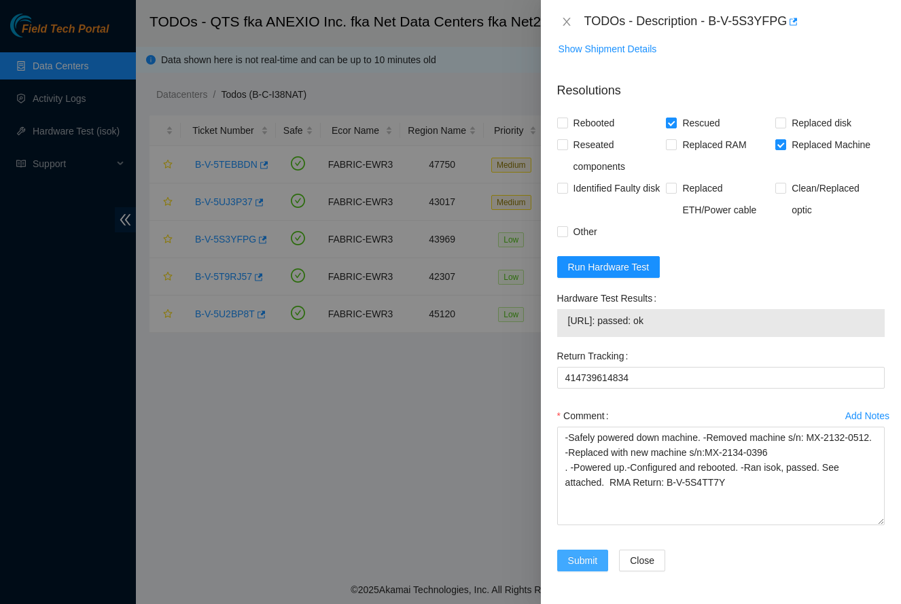
click at [584, 563] on span "Submit" at bounding box center [583, 560] width 30 height 15
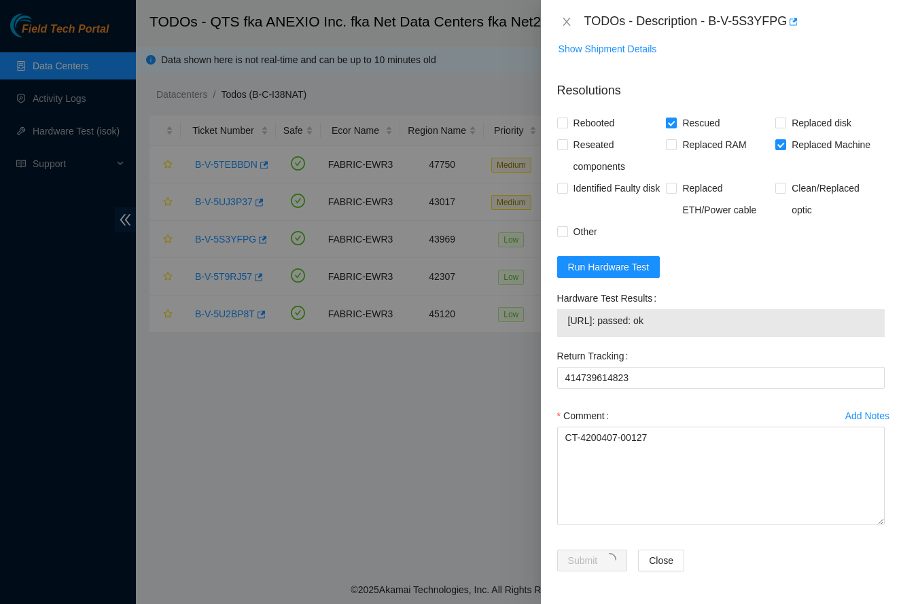
scroll to position [154, 0]
